Goal: Task Accomplishment & Management: Use online tool/utility

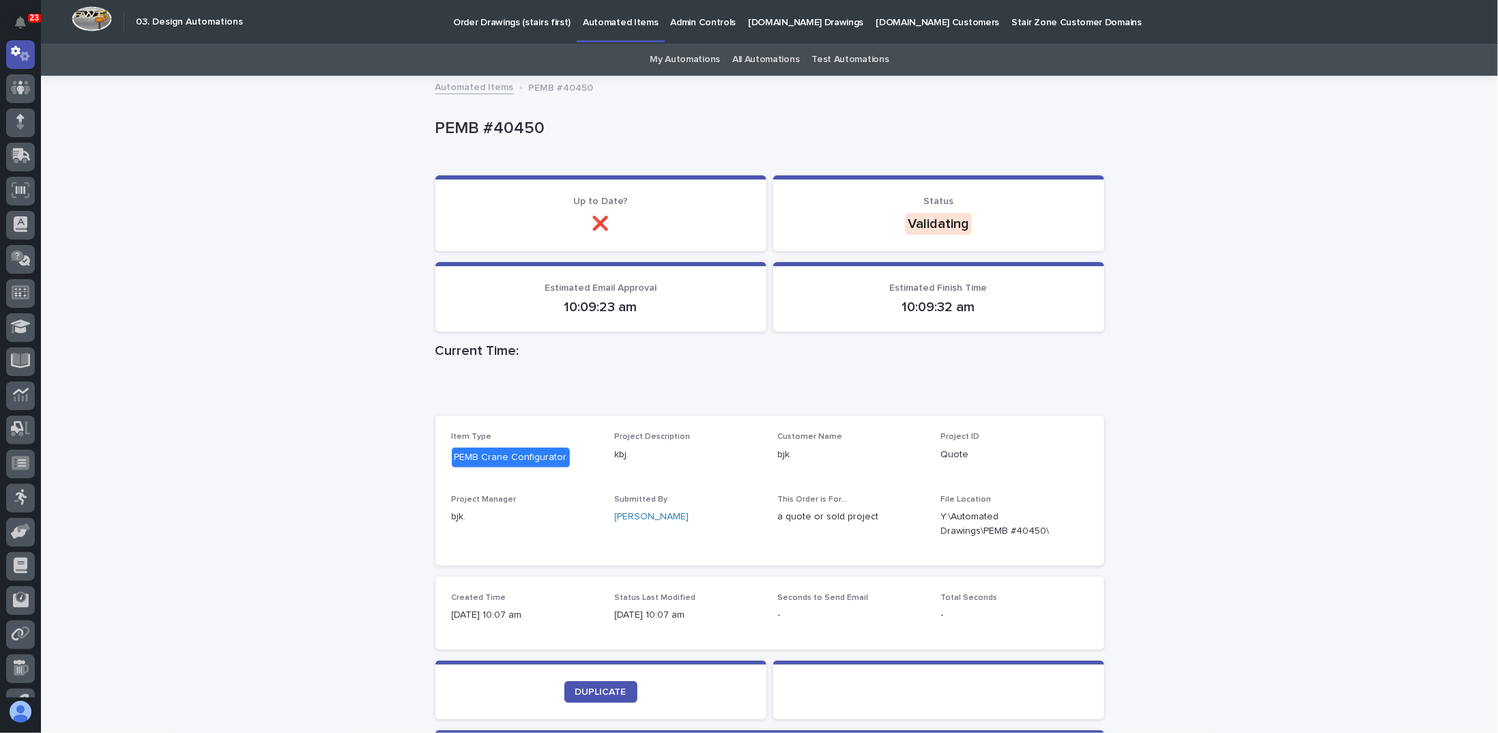
click at [1228, 289] on div "Loading... Saving… Loading... Saving… PEMB #40450 PEMB #40450 Sorry, there was …" at bounding box center [769, 478] width 1457 height 802
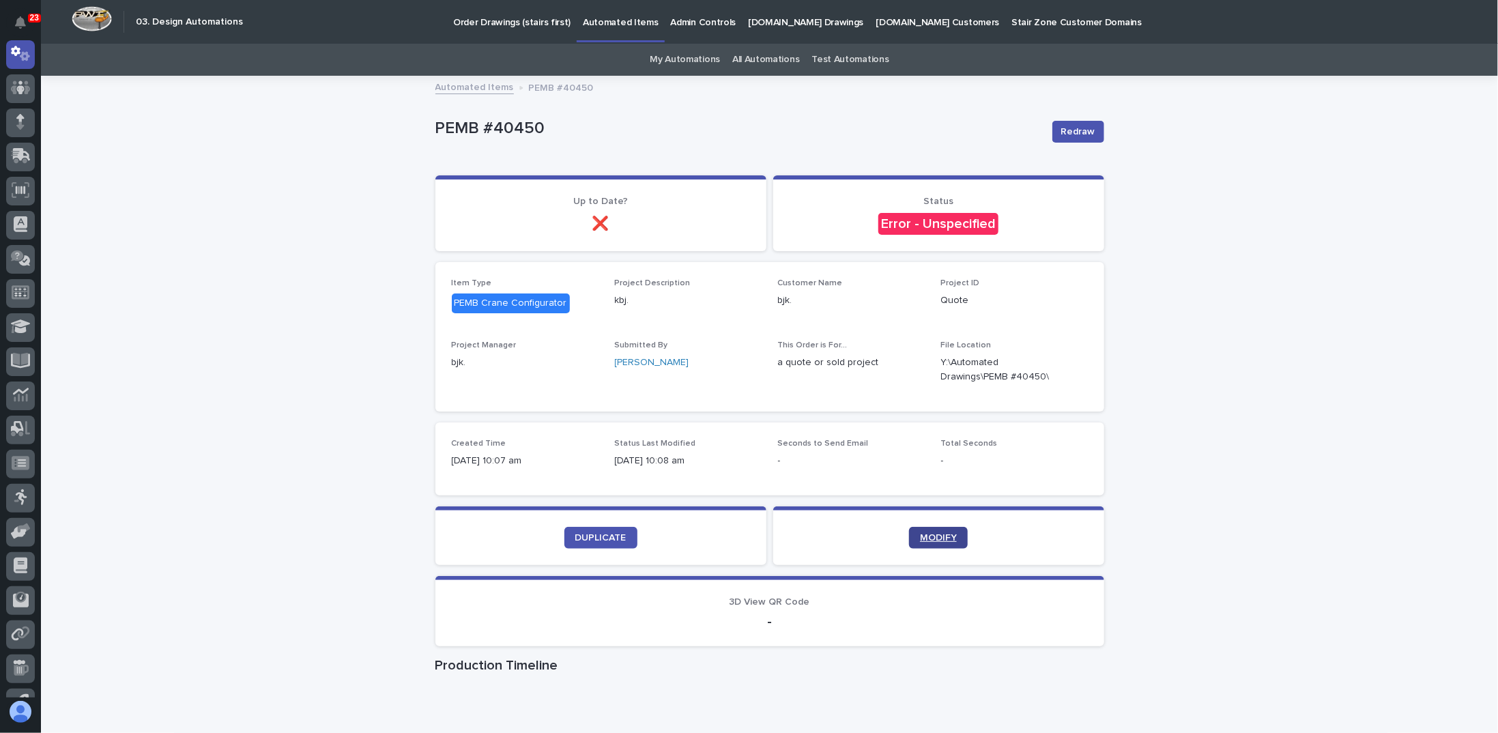
click at [944, 530] on link "MODIFY" at bounding box center [938, 538] width 59 height 22
click at [605, 529] on link "DUPLICATE" at bounding box center [600, 538] width 73 height 22
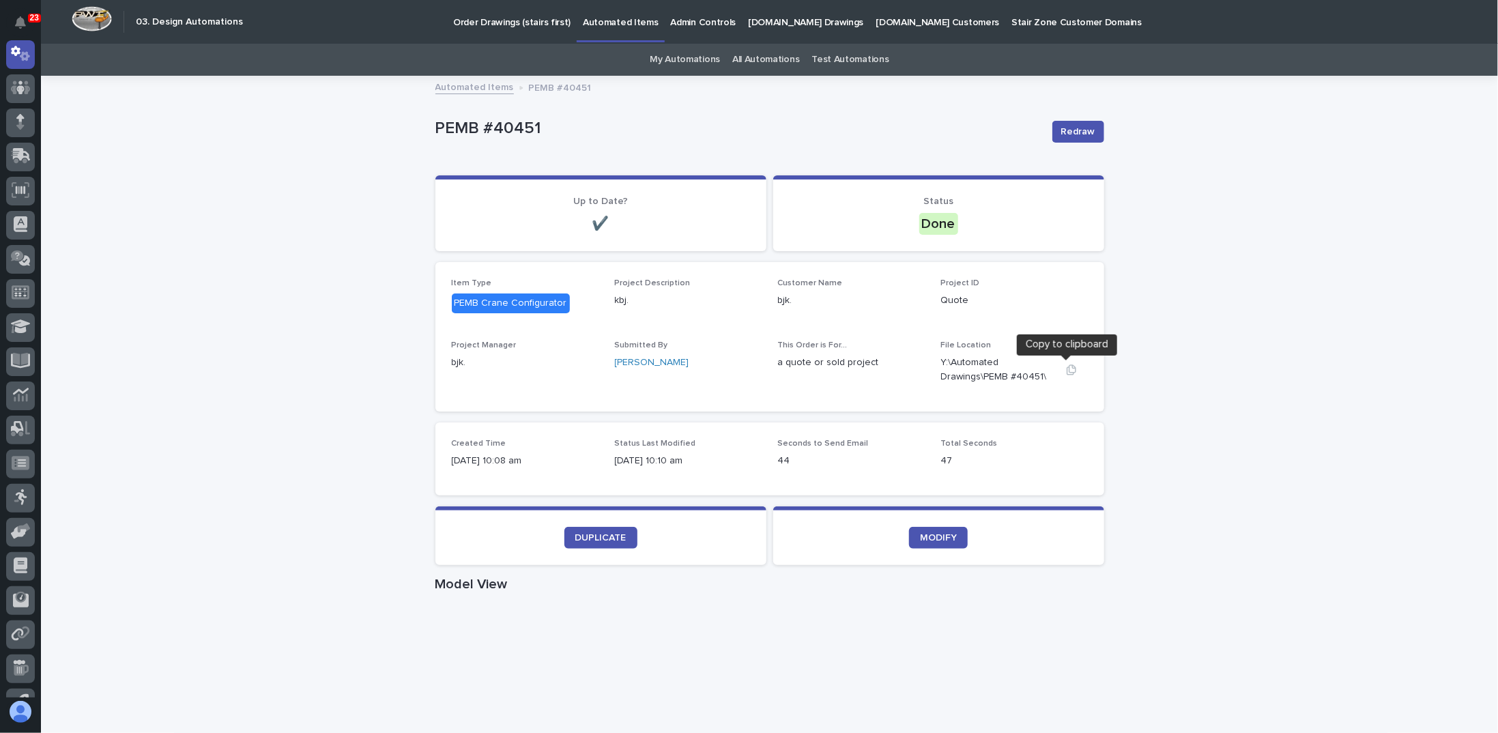
click at [1066, 369] on icon "button" at bounding box center [1071, 369] width 11 height 11
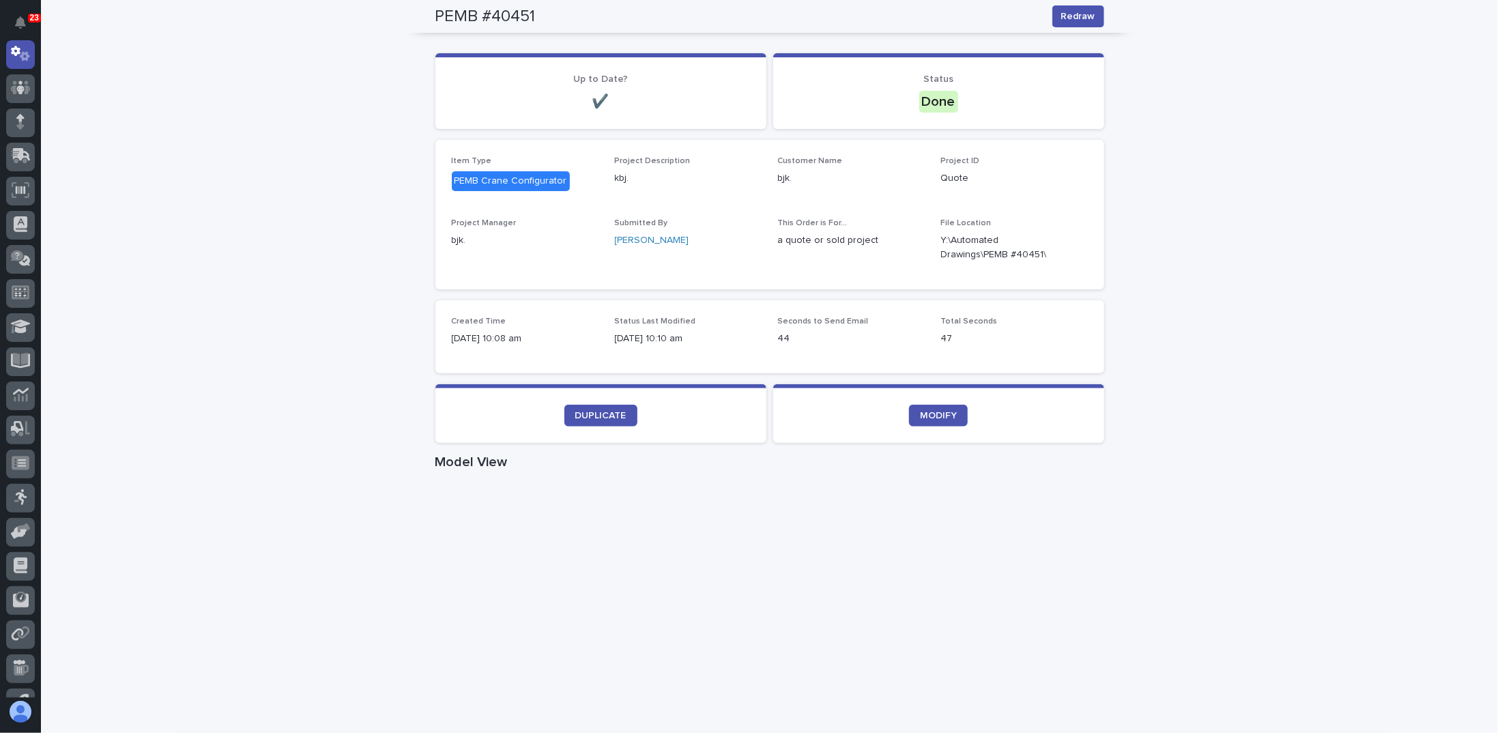
scroll to position [68, 0]
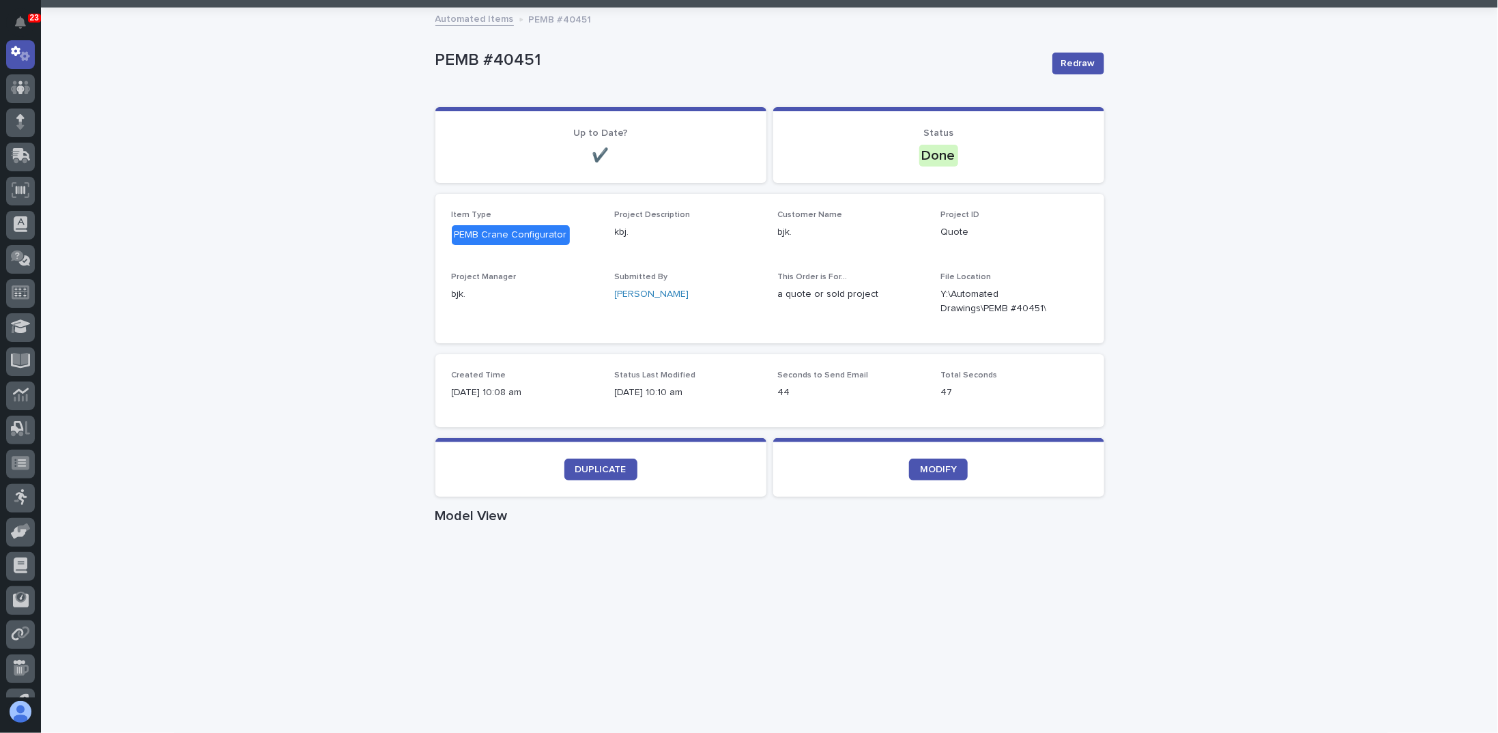
click at [282, 168] on div "Loading... Saving… Loading... Saving… PEMB #40451 Redraw PEMB #40451 Redraw Sor…" at bounding box center [769, 722] width 1457 height 1426
click at [1270, 513] on div "Loading... Saving… Loading... Saving… PEMB #40451 Redraw PEMB #40451 Redraw Sor…" at bounding box center [769, 722] width 1457 height 1426
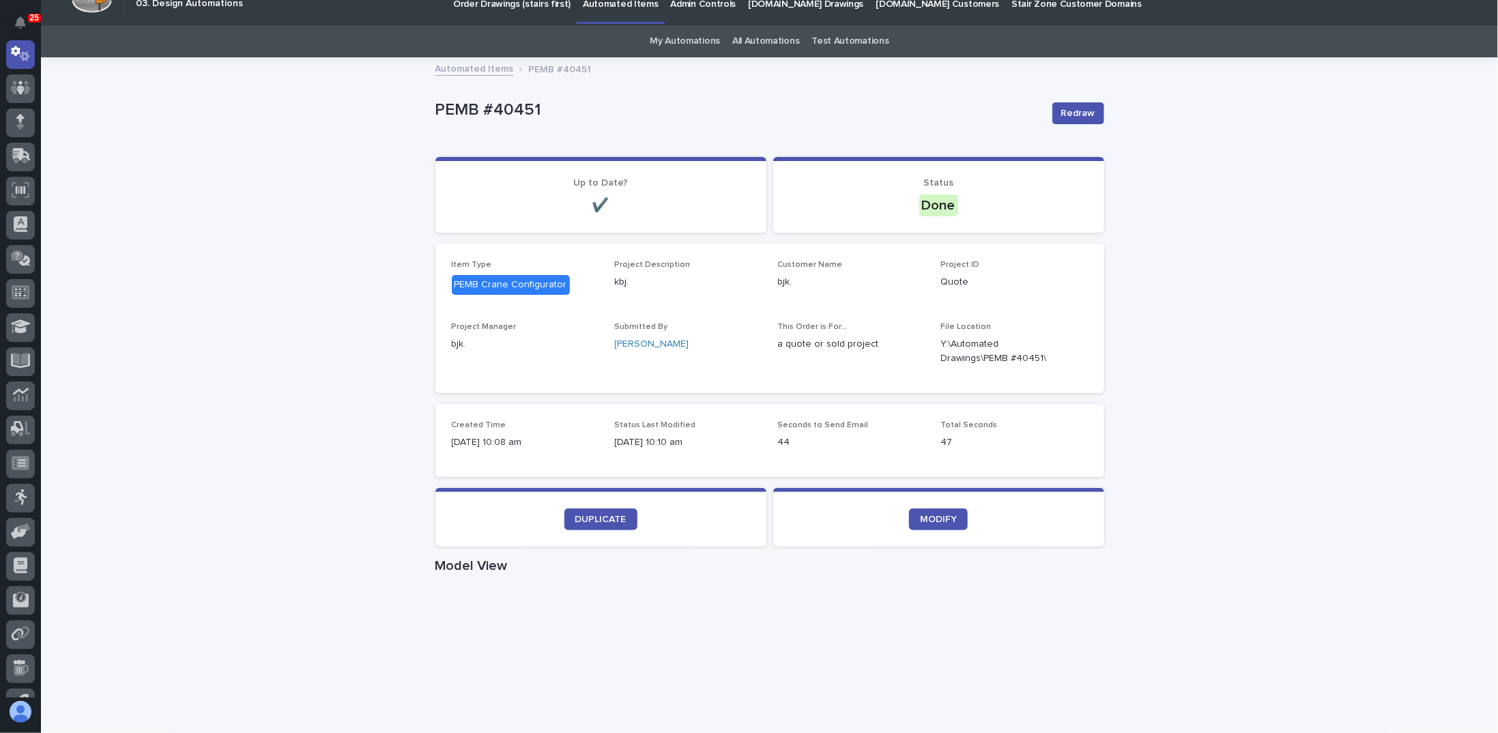
scroll to position [0, 0]
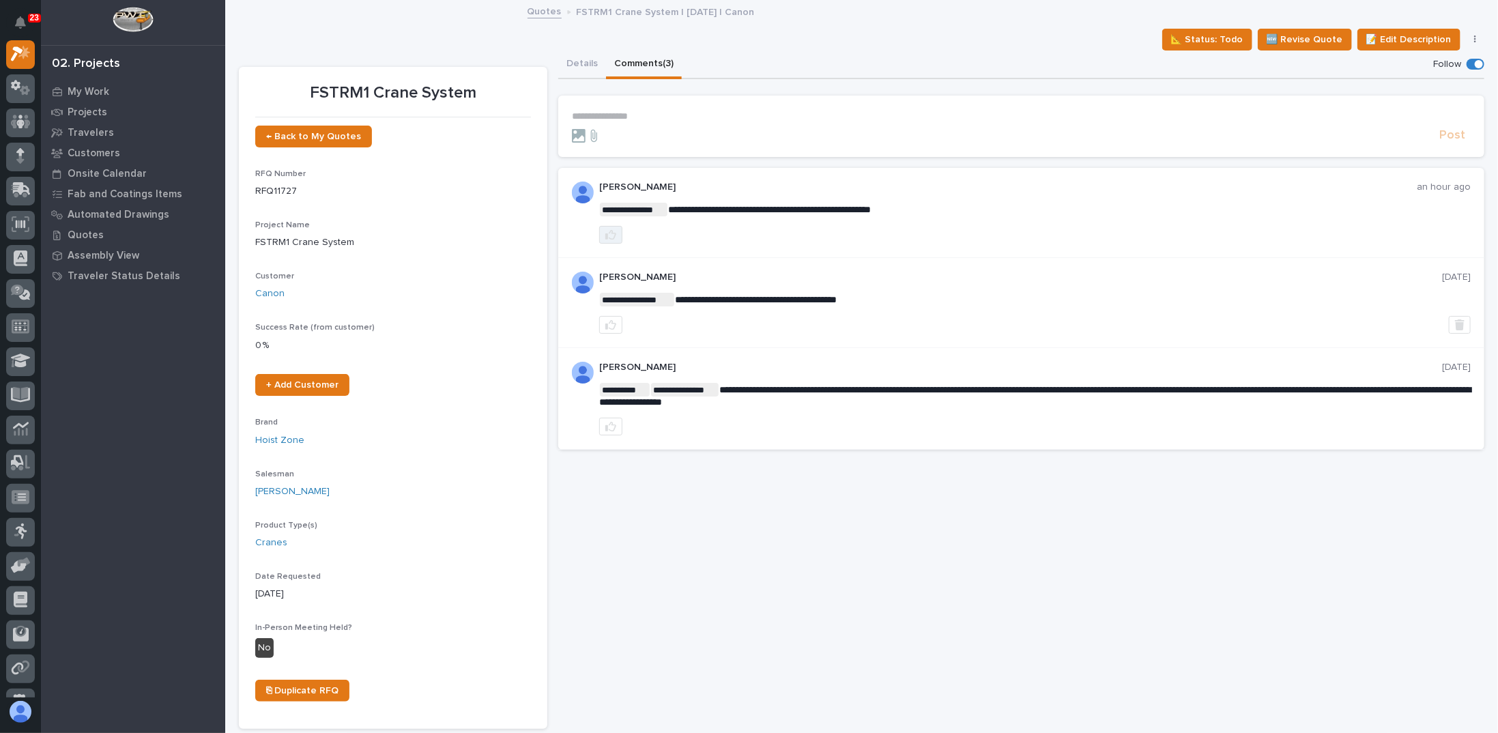
click at [615, 237] on button "button" at bounding box center [610, 235] width 23 height 18
